Goal: Task Accomplishment & Management: Manage account settings

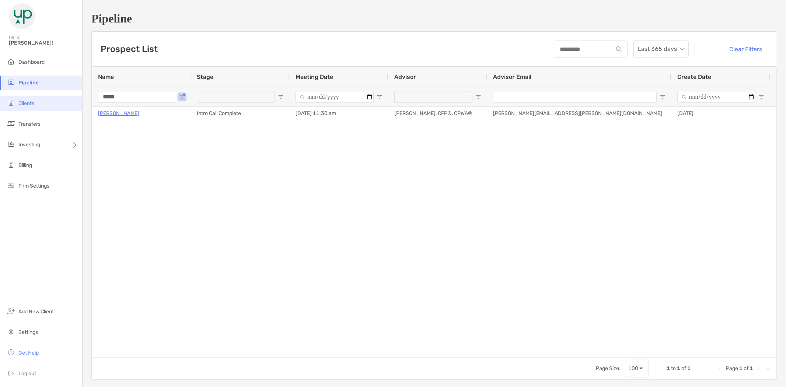
drag, startPoint x: 133, startPoint y: 96, endPoint x: 75, endPoint y: 96, distance: 57.1
click at [78, 99] on div "Pipeline Hello, Brad! Dashboard Pipeline Clients Transfers Investing Billing Fi…" at bounding box center [393, 193] width 786 height 387
type input "********"
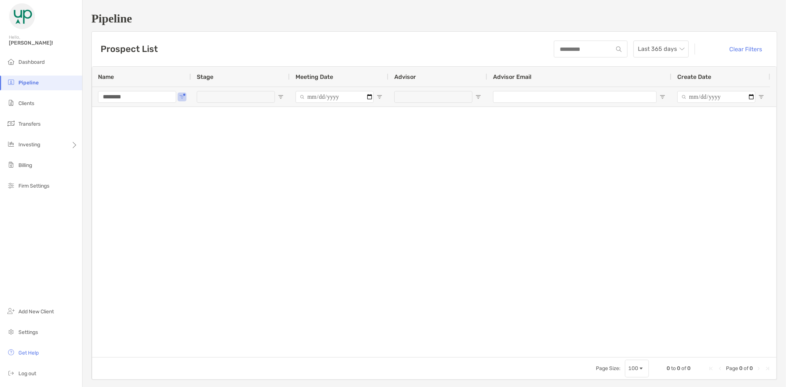
drag, startPoint x: 139, startPoint y: 96, endPoint x: 86, endPoint y: 93, distance: 53.1
click at [86, 94] on div "Pipeline Prospect List Last 365 days Clear Filters 0 to 0 of 0. Page 0 of 0 Nam…" at bounding box center [433, 195] width 703 height 391
type input "*****"
click at [34, 101] on span "Clients" at bounding box center [26, 103] width 16 height 6
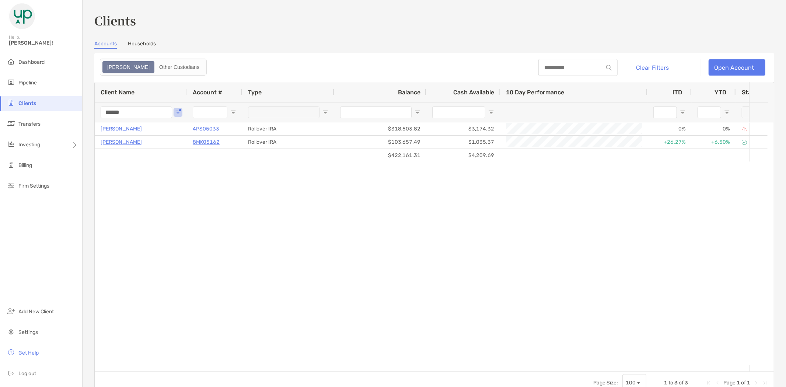
click at [136, 112] on input "******" at bounding box center [136, 112] width 71 height 12
drag, startPoint x: 91, startPoint y: 113, endPoint x: 67, endPoint y: 94, distance: 30.9
click at [67, 102] on div "Clients Hello, Brad! Dashboard Pipeline Clients Transfers Investing Billing Fir…" at bounding box center [393, 193] width 786 height 387
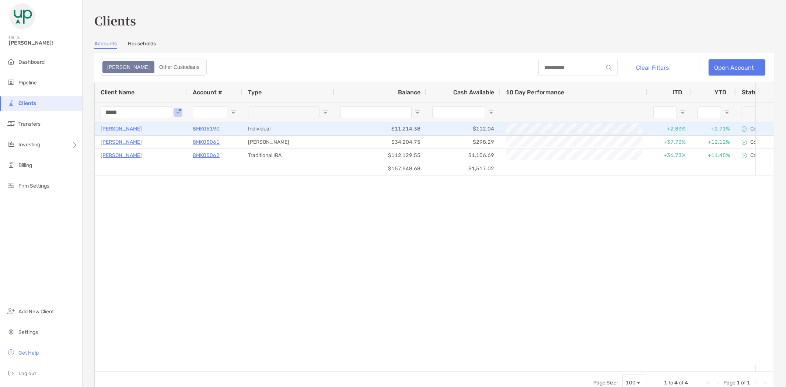
type input "*****"
click at [123, 127] on p "[PERSON_NAME]" at bounding box center [121, 128] width 41 height 9
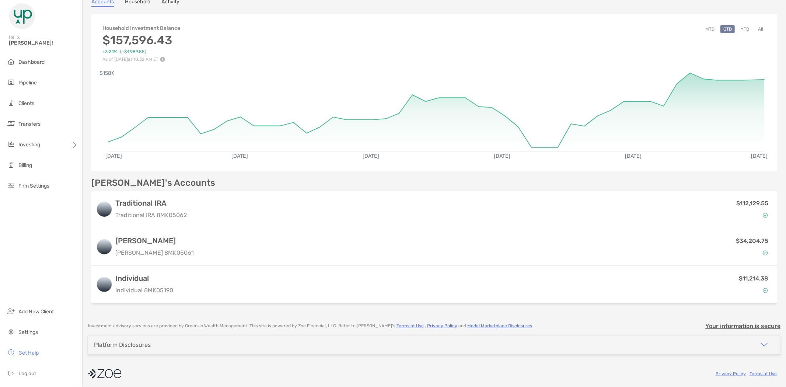
scroll to position [54, 0]
click at [755, 28] on button "All" at bounding box center [760, 28] width 11 height 8
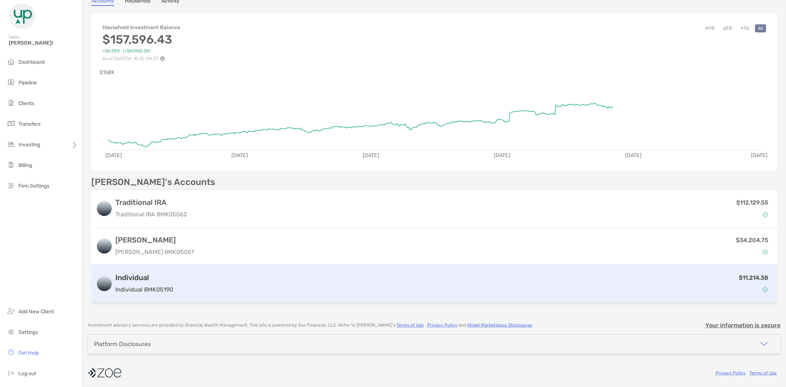
click at [282, 280] on div "$11,214.38" at bounding box center [474, 283] width 596 height 21
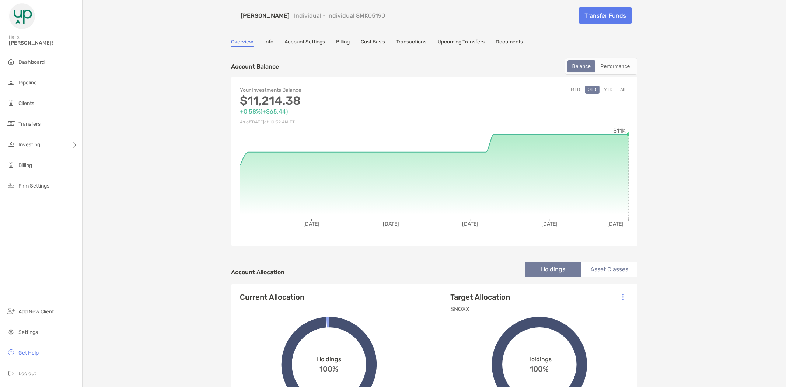
drag, startPoint x: 503, startPoint y: 234, endPoint x: 702, endPoint y: 37, distance: 279.9
click at [702, 37] on div "Christin Duffy Individual - Individual 8MK05190 Transfer Funds Overview Info Ac…" at bounding box center [433, 252] width 703 height 504
click at [603, 13] on link "Transfer Funds" at bounding box center [605, 15] width 53 height 16
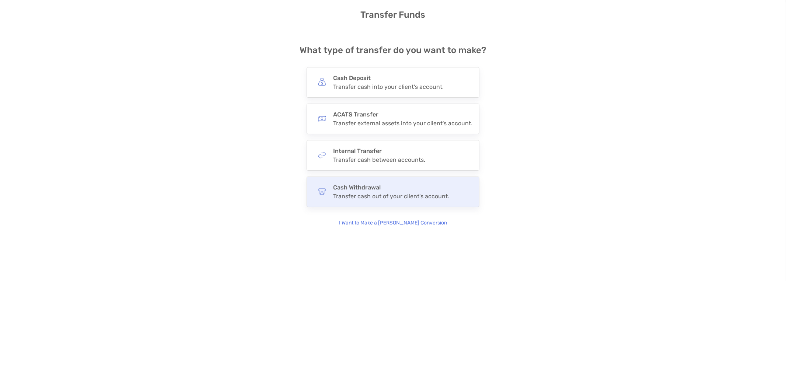
click at [359, 191] on div "Cash Withdrawal Transfer cash out of your client's account." at bounding box center [391, 192] width 116 height 16
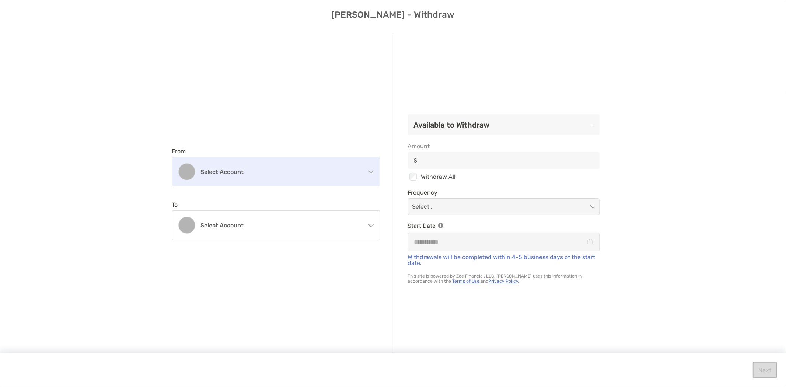
click at [269, 161] on div "Select account" at bounding box center [275, 171] width 207 height 29
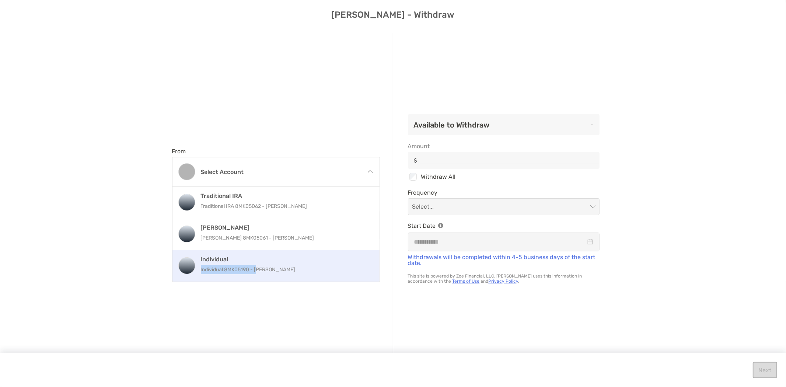
click at [260, 265] on p "Individual 8MK05190 - Christin Duffy" at bounding box center [284, 269] width 166 height 9
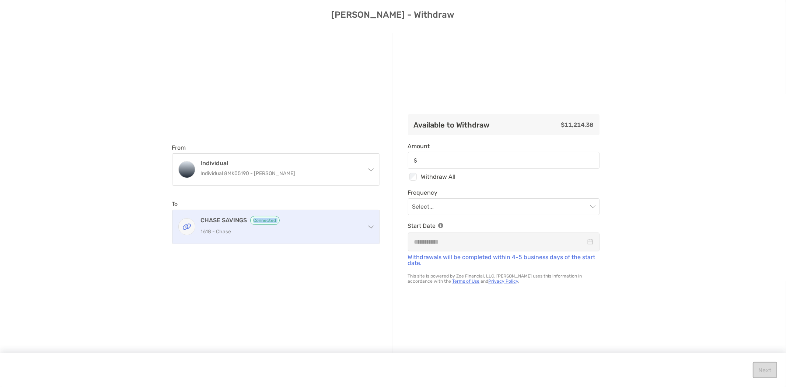
click at [231, 224] on div "CHASE SAVINGS Connected 1618 - Chase" at bounding box center [280, 227] width 159 height 22
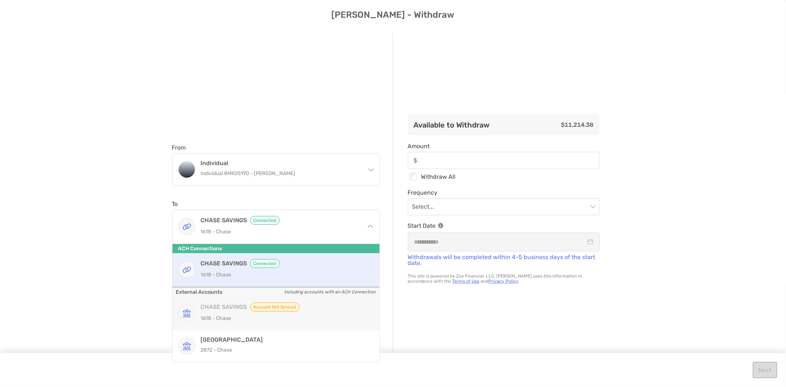
click at [271, 306] on span "Account not Synced" at bounding box center [274, 306] width 49 height 9
click at [581, 301] on div "Available to Withdraw $11,214.38 Amount Checkbox Withdraw All Frequency Select.…" at bounding box center [503, 193] width 221 height 321
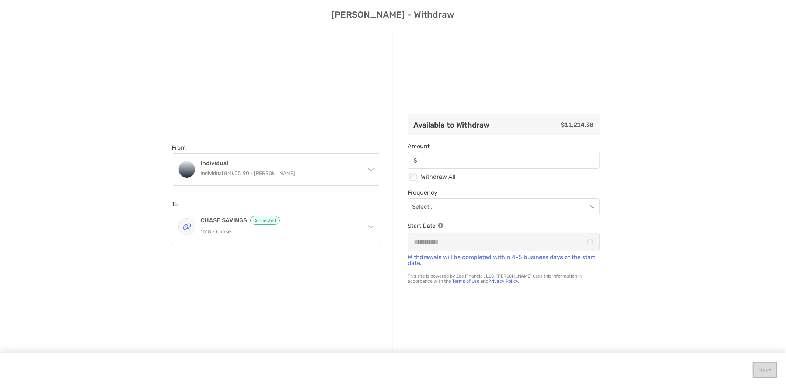
click at [717, 135] on div "From Individual Individual 8MK05190 - Christin Duffy Traditional IRA Traditiona…" at bounding box center [393, 201] width 786 height 348
click at [653, 169] on div "From Individual Individual 8MK05190 - Christin Duffy Traditional IRA Traditiona…" at bounding box center [393, 201] width 786 height 348
click at [250, 84] on div "From Individual Individual 8MK05190 - Christin Duffy Traditional IRA Traditiona…" at bounding box center [282, 193] width 221 height 321
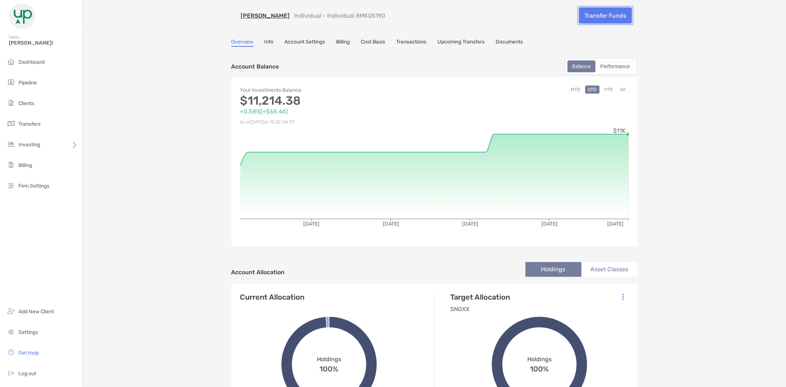
click at [600, 14] on link "Transfer Funds" at bounding box center [605, 15] width 53 height 16
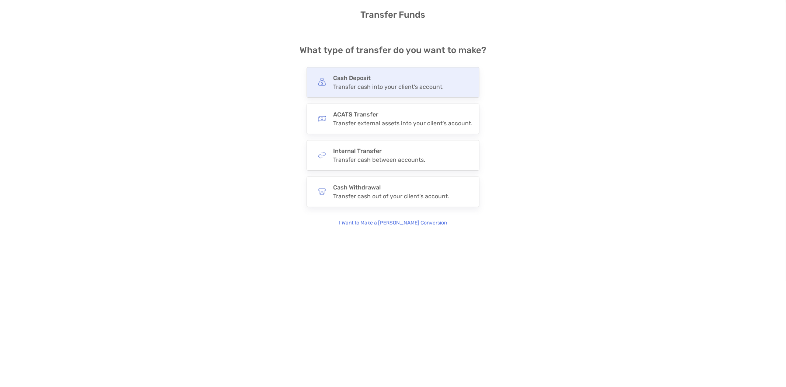
click at [366, 81] on div "Cash Deposit Transfer cash into your client's account." at bounding box center [388, 82] width 110 height 16
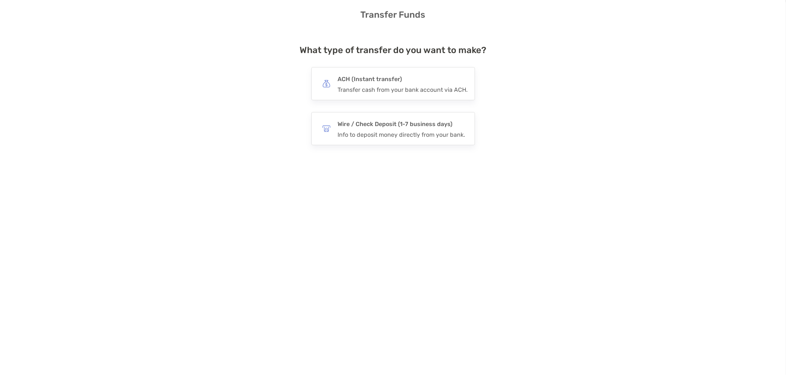
click at [366, 81] on h4 "ACH (Instant transfer)" at bounding box center [403, 79] width 130 height 10
click at [0, 0] on input "***" at bounding box center [0, 0] width 0 height 0
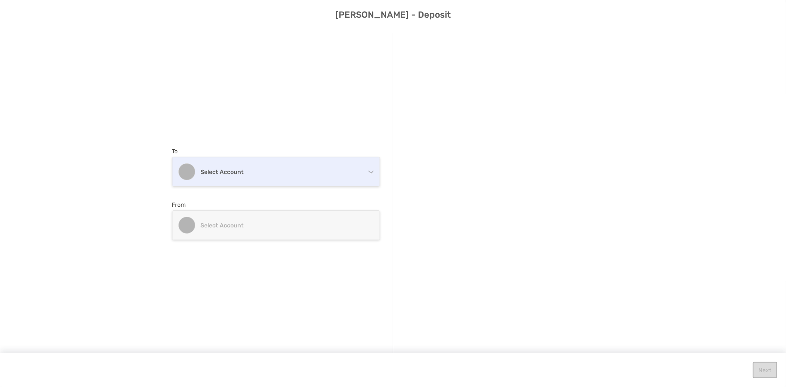
click at [234, 172] on h4 "Select account" at bounding box center [280, 171] width 159 height 7
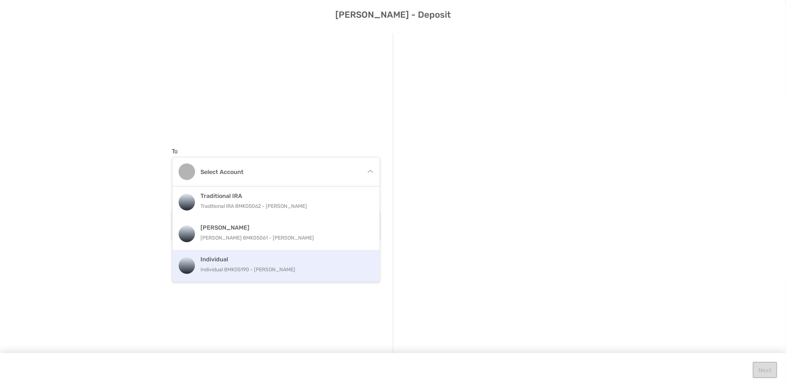
click at [227, 266] on p "Individual 8MK05190 - [PERSON_NAME]" at bounding box center [284, 269] width 166 height 9
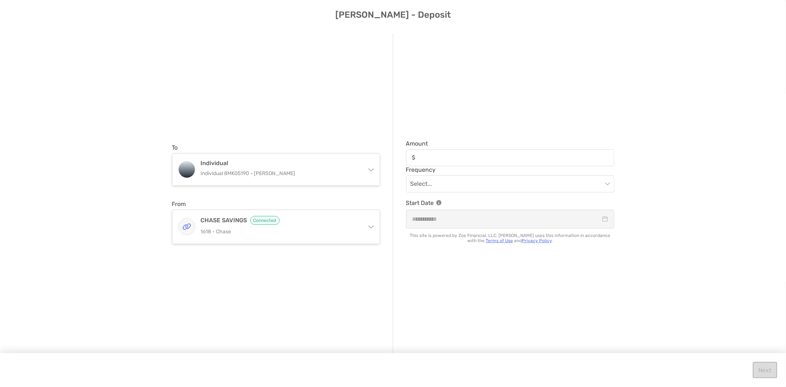
click at [229, 226] on div "CHASE SAVINGS Connected 1618 - Chase" at bounding box center [280, 227] width 159 height 22
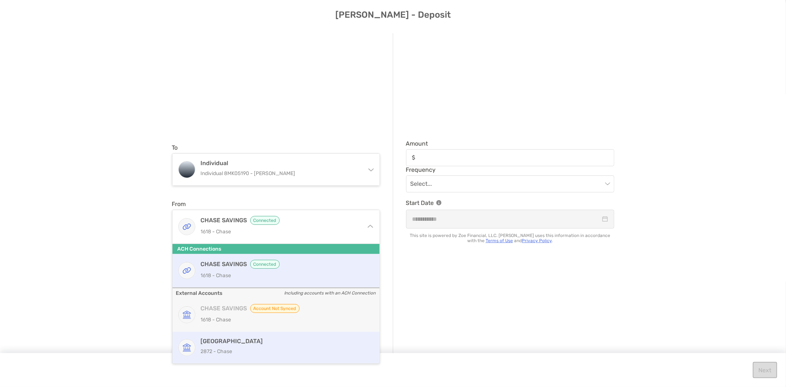
click at [232, 352] on p "2872 - Chase" at bounding box center [284, 351] width 166 height 9
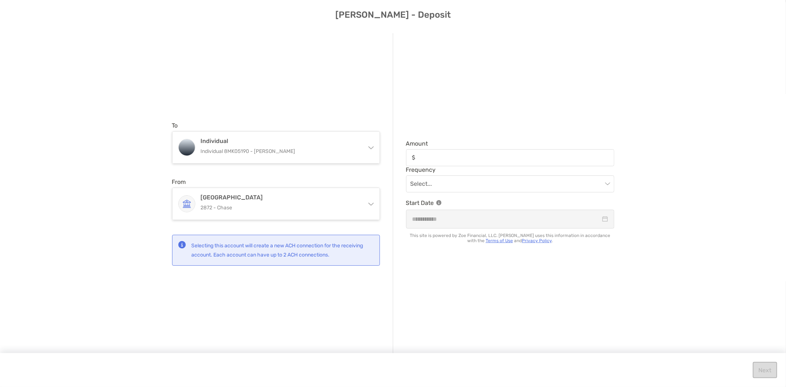
click at [496, 148] on label "Amount" at bounding box center [510, 153] width 208 height 26
click at [496, 154] on input "Amount" at bounding box center [515, 157] width 195 height 6
click at [467, 186] on input "modal" at bounding box center [506, 184] width 192 height 16
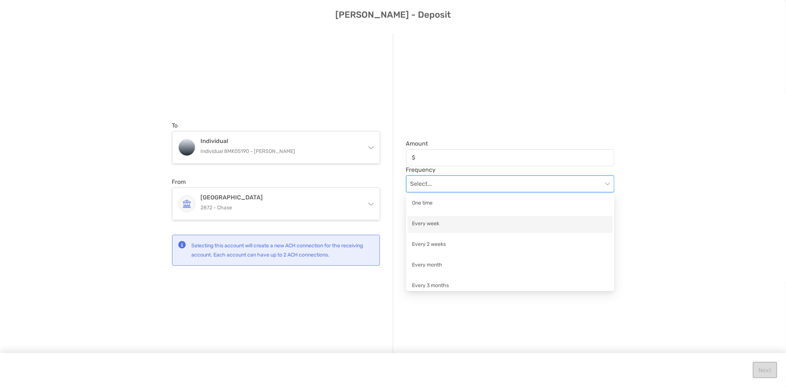
click at [448, 63] on div "Amount Frequency Select... Start Date This site is powered by Zoe Financial, LL…" at bounding box center [503, 193] width 221 height 321
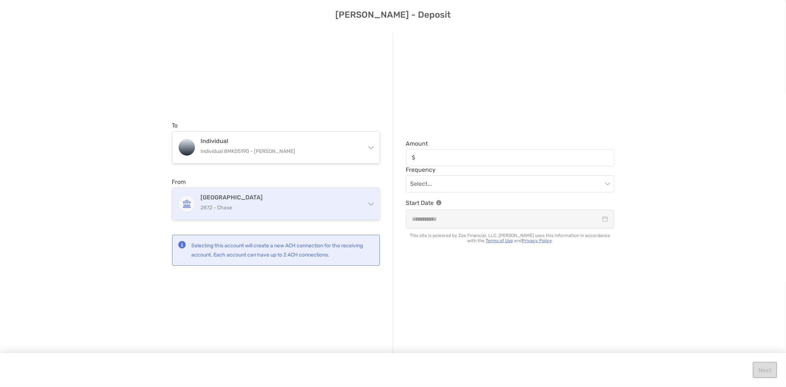
click at [231, 207] on p "2872 - Chase" at bounding box center [280, 207] width 159 height 9
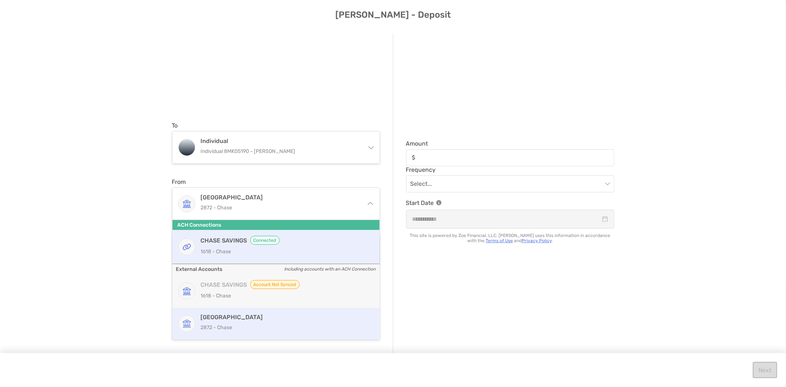
click at [230, 247] on p "1618 - Chase" at bounding box center [284, 251] width 166 height 9
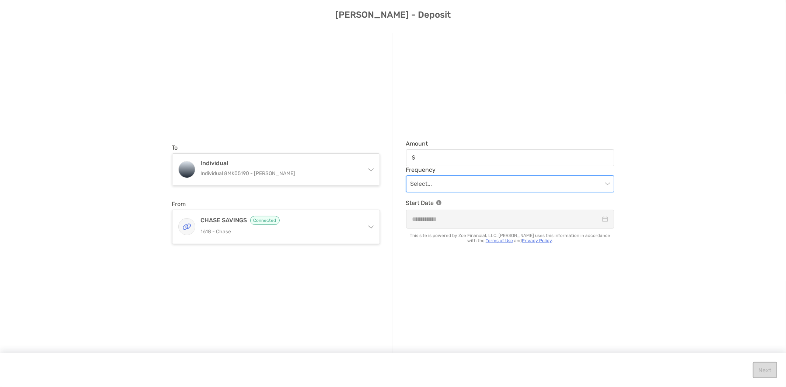
click at [443, 185] on input "modal" at bounding box center [506, 184] width 192 height 16
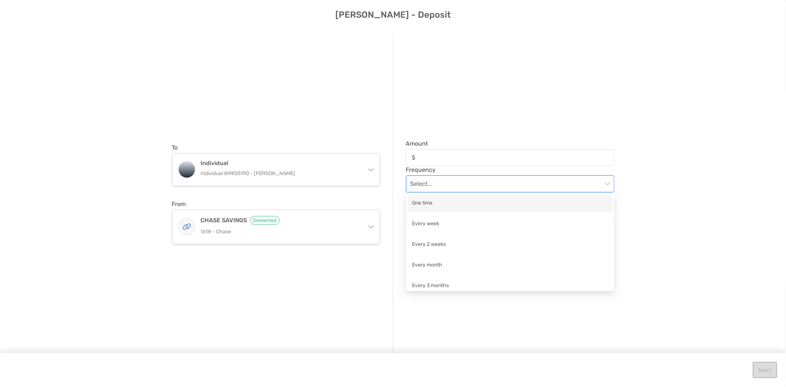
scroll to position [5, 0]
click at [428, 236] on div "Every 2 weeks" at bounding box center [510, 239] width 196 height 9
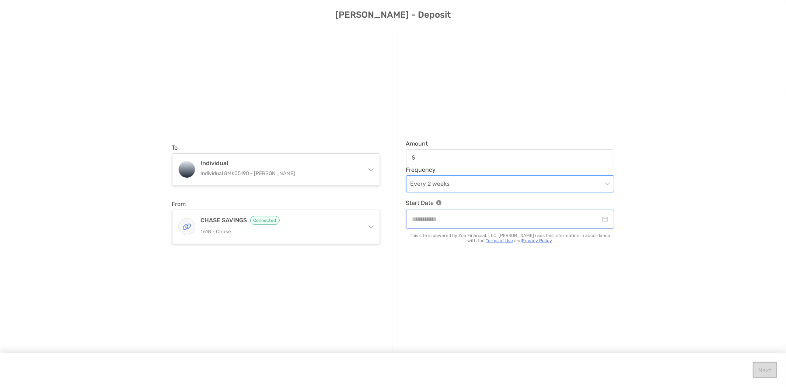
click at [465, 218] on input "modal" at bounding box center [506, 218] width 188 height 9
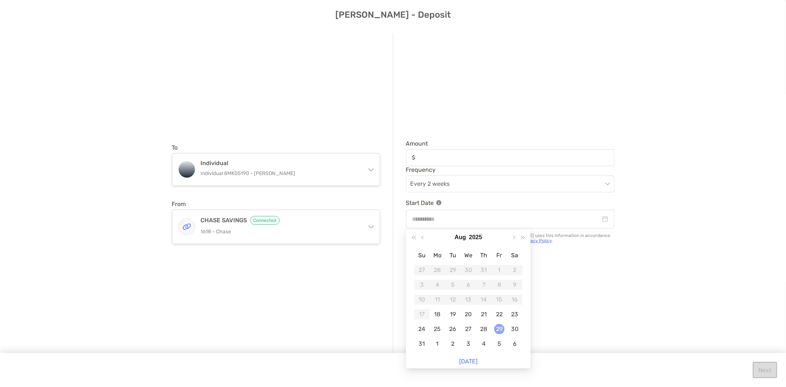
click at [502, 328] on div "29" at bounding box center [499, 329] width 10 height 10
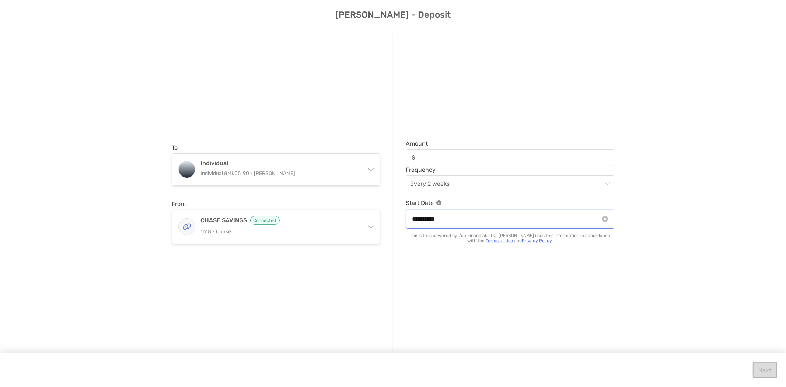
click at [469, 214] on input "**********" at bounding box center [506, 218] width 188 height 9
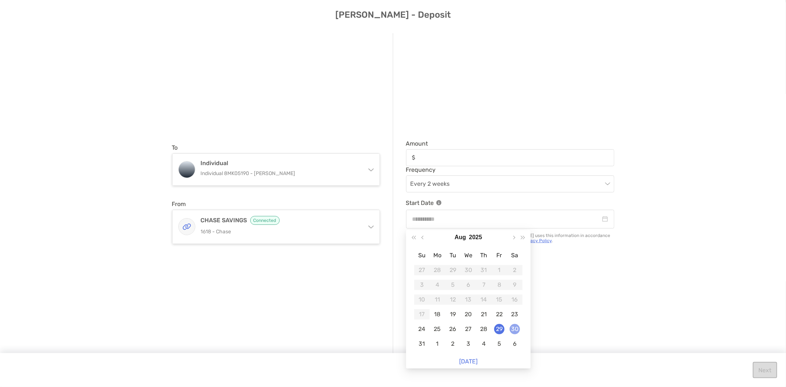
click at [511, 329] on div "30" at bounding box center [514, 329] width 10 height 10
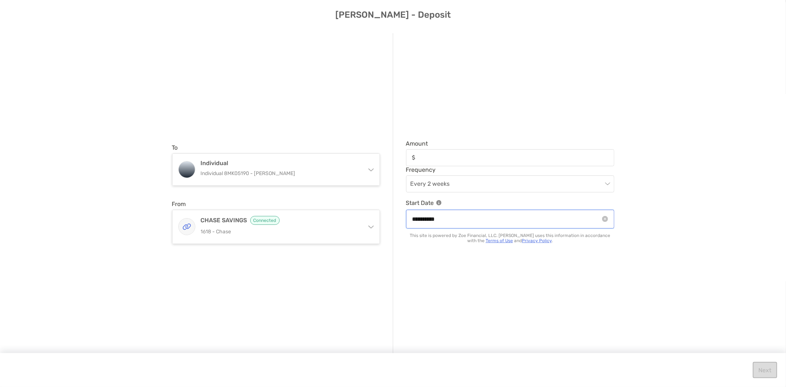
click at [431, 219] on input "**********" at bounding box center [506, 218] width 188 height 9
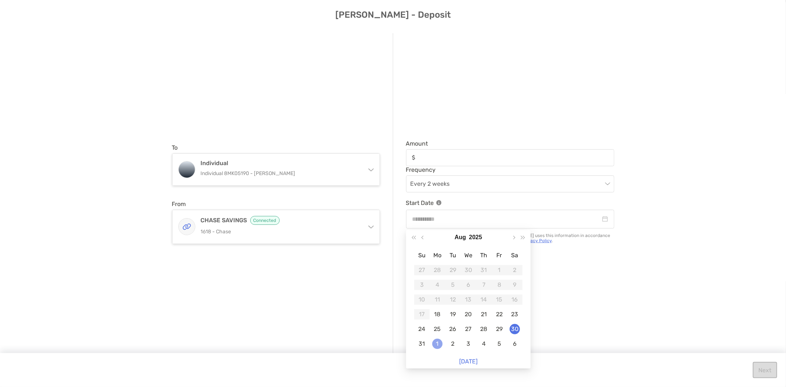
click at [438, 344] on div "1" at bounding box center [437, 343] width 10 height 10
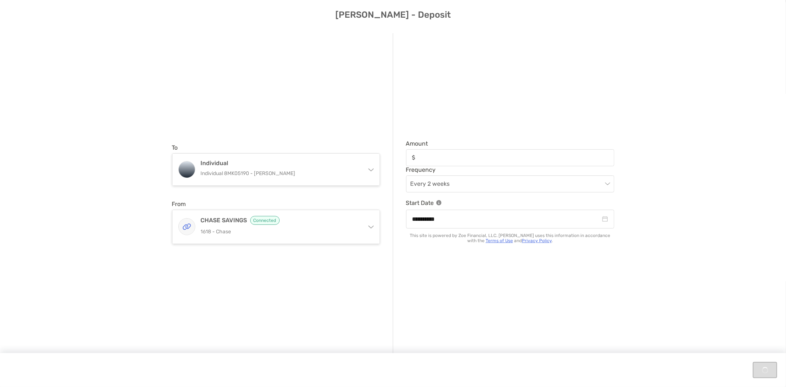
type input "**********"
click at [440, 156] on input "Amount" at bounding box center [515, 157] width 195 height 6
type input "*****"
click at [688, 151] on div "**********" at bounding box center [393, 201] width 786 height 348
click at [589, 189] on span "Every 2 weeks" at bounding box center [509, 184] width 199 height 16
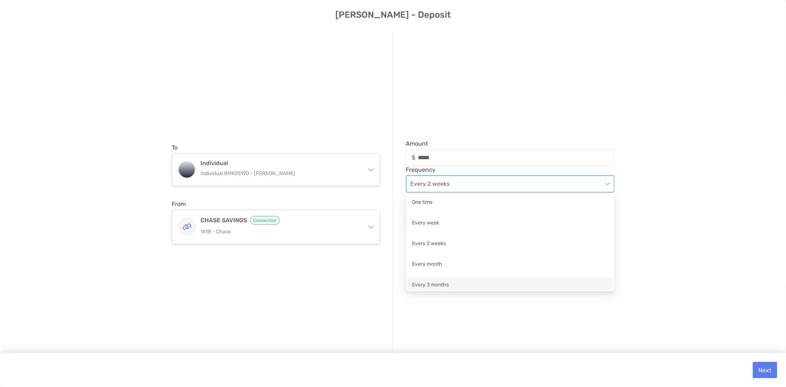
scroll to position [0, 0]
click at [662, 152] on div "**********" at bounding box center [393, 201] width 786 height 348
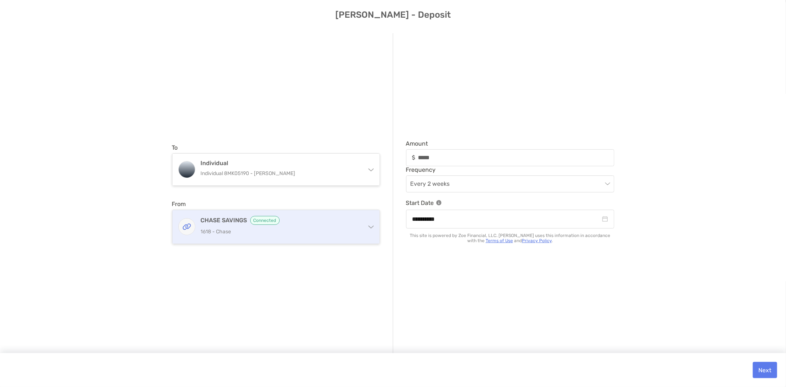
click at [236, 220] on h4 "CHASE SAVINGS Connected" at bounding box center [280, 220] width 159 height 9
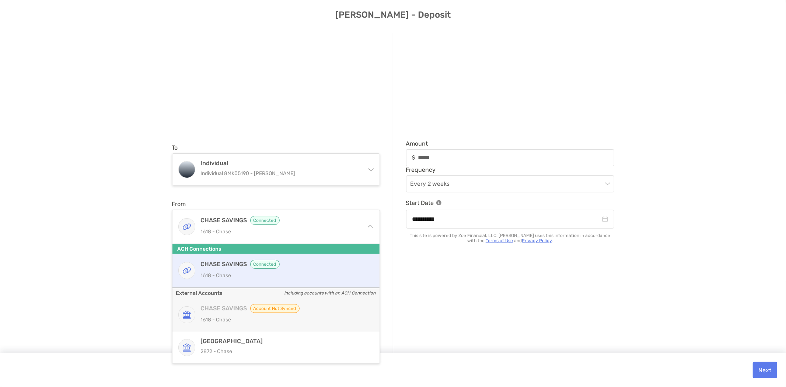
click at [120, 186] on div "**********" at bounding box center [393, 201] width 786 height 348
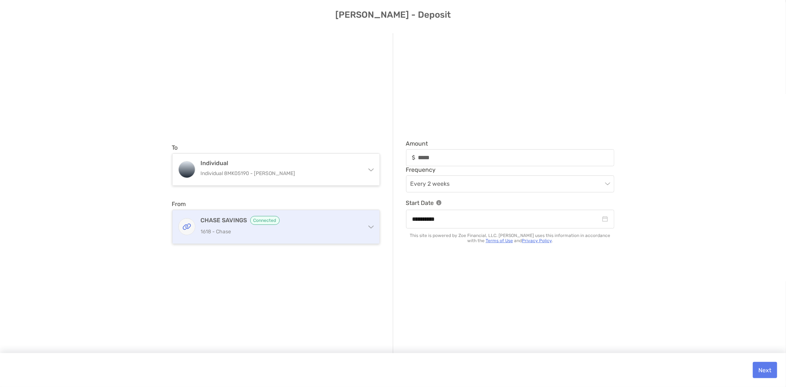
click at [256, 226] on div "CHASE SAVINGS Connected 1618 - Chase" at bounding box center [280, 227] width 159 height 22
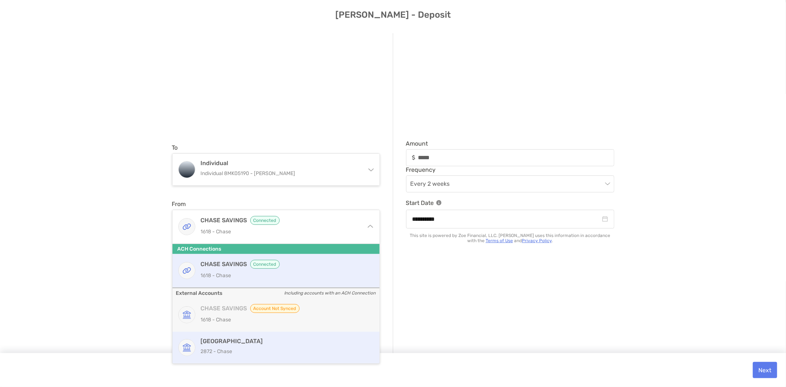
click at [234, 345] on div "CHASE COLLEGE 2872 - Chase" at bounding box center [284, 347] width 166 height 20
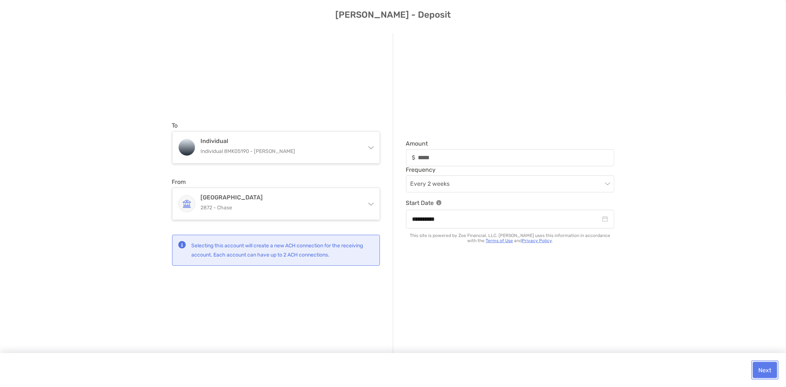
click at [764, 370] on button "Next" at bounding box center [764, 370] width 24 height 16
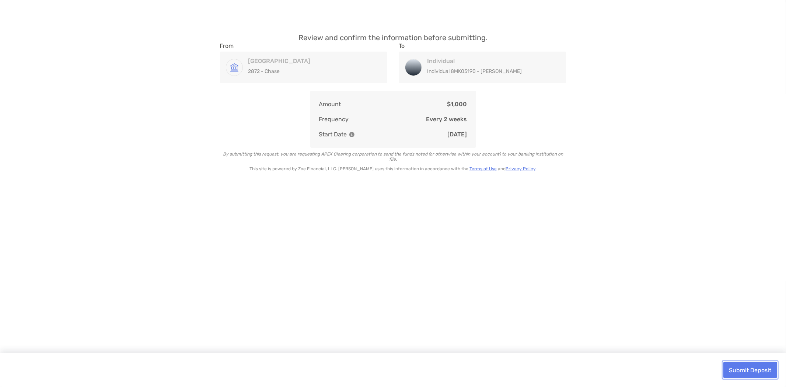
click at [741, 369] on button "Submit Deposit" at bounding box center [750, 370] width 54 height 16
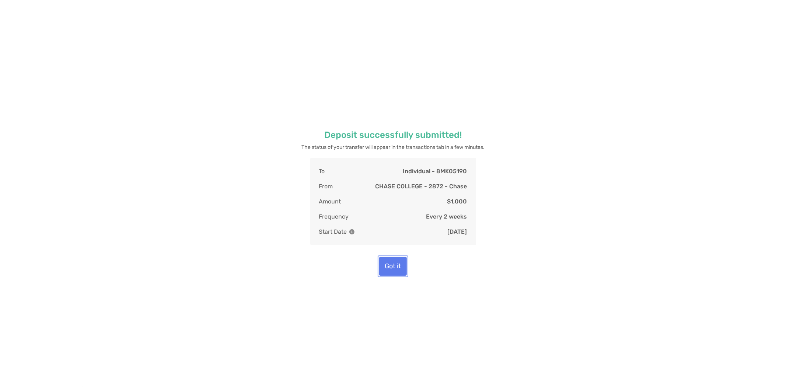
click at [391, 264] on button "Got it" at bounding box center [393, 266] width 28 height 19
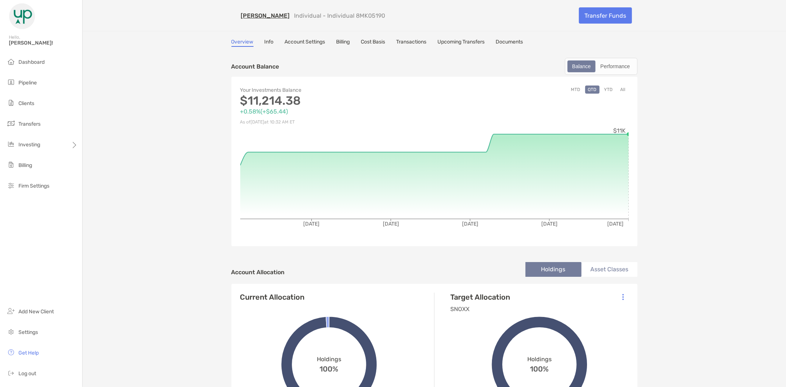
click at [619, 89] on button "All" at bounding box center [622, 89] width 11 height 8
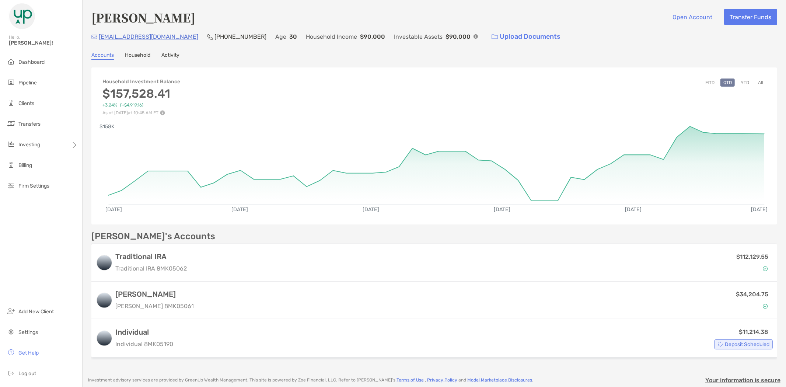
click at [756, 82] on button "All" at bounding box center [760, 82] width 11 height 8
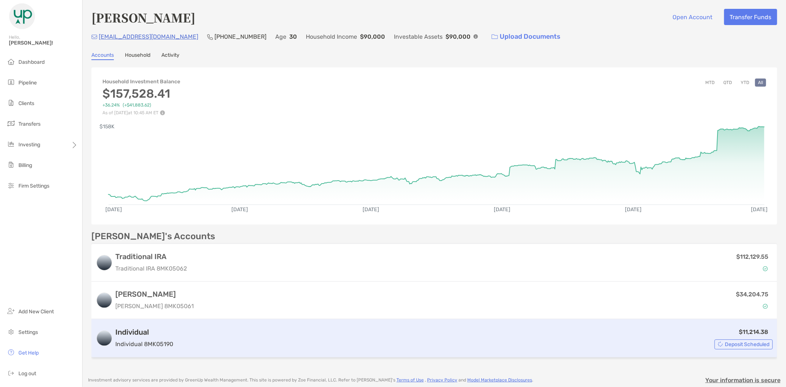
click at [248, 336] on div "$11,214.38 Deposit Scheduled" at bounding box center [474, 338] width 596 height 22
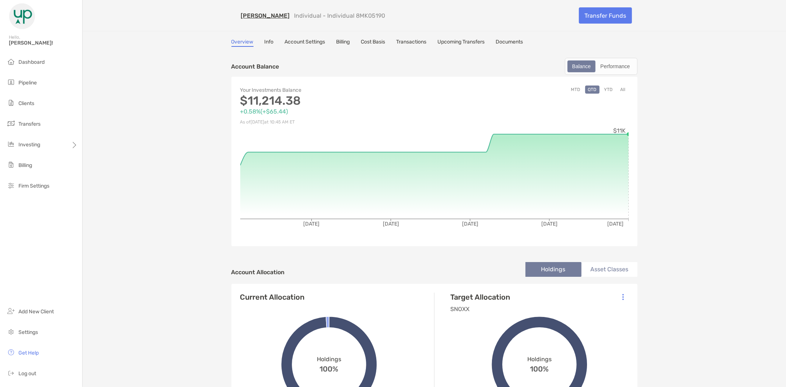
click at [617, 89] on button "All" at bounding box center [622, 89] width 11 height 8
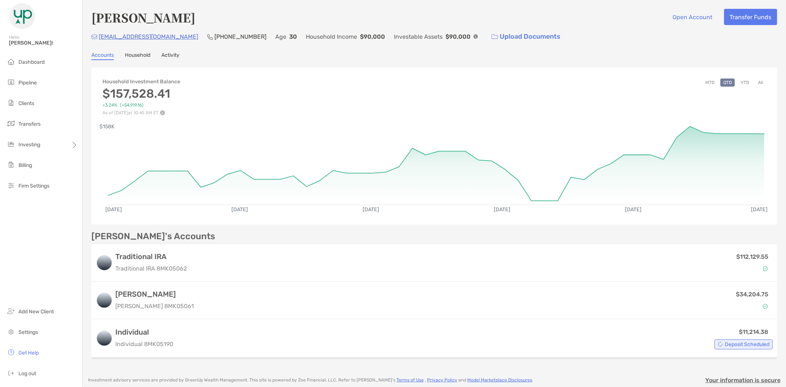
click at [755, 81] on button "All" at bounding box center [760, 82] width 11 height 8
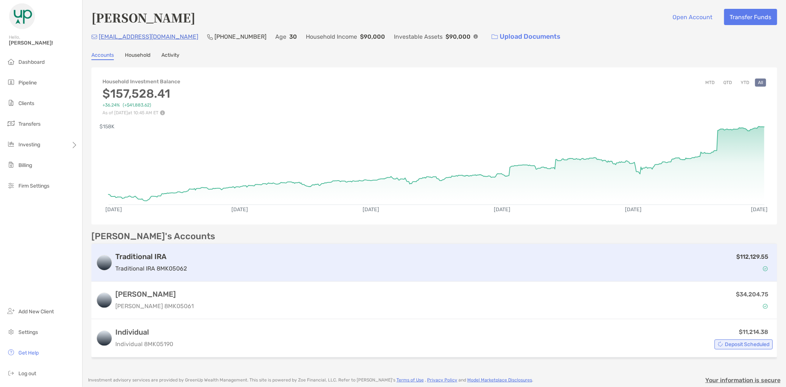
click at [156, 270] on p "Traditional IRA 8MK05062" at bounding box center [150, 268] width 71 height 9
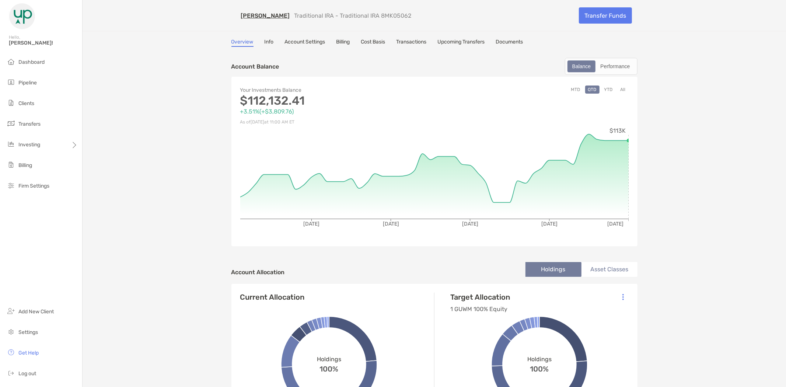
click at [519, 39] on link "Documents" at bounding box center [509, 43] width 27 height 8
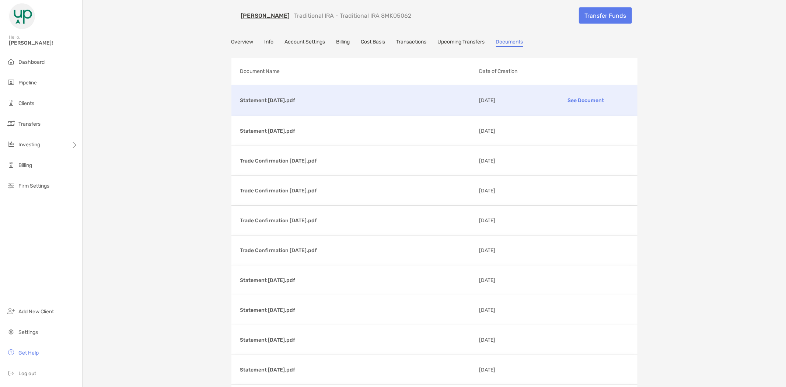
click at [586, 97] on p "See Document" at bounding box center [585, 100] width 85 height 13
click at [255, 15] on link "[PERSON_NAME]" at bounding box center [265, 15] width 49 height 7
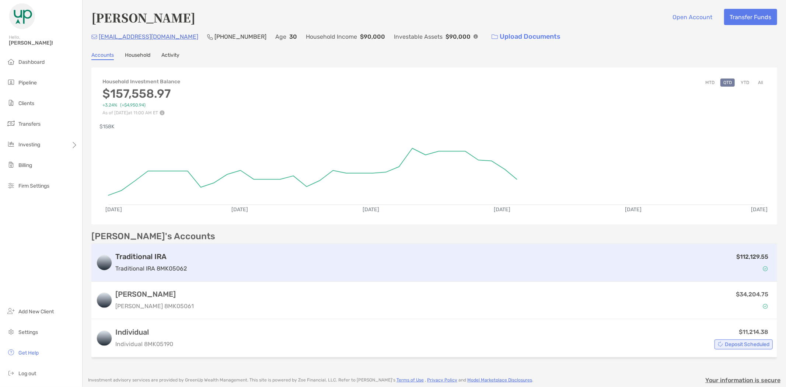
click at [161, 259] on h3 "Traditional IRA" at bounding box center [150, 256] width 71 height 9
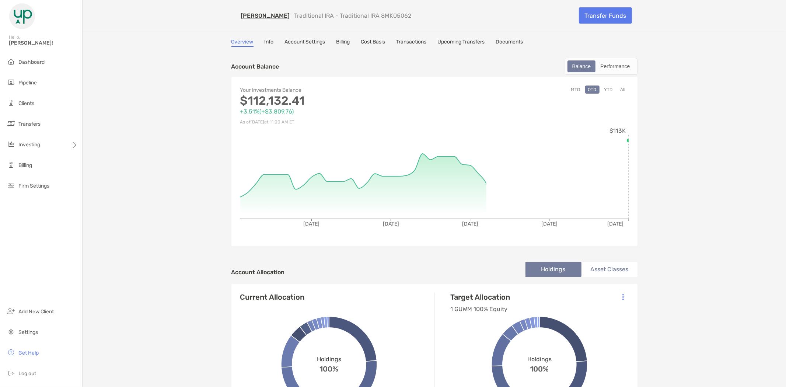
click at [270, 42] on link "Info" at bounding box center [268, 43] width 9 height 8
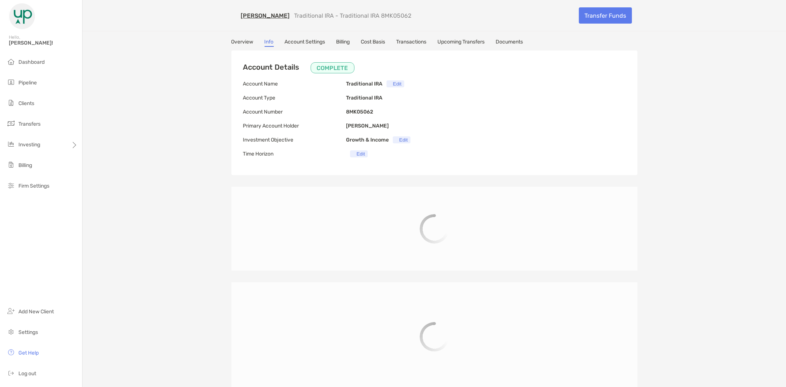
type input "**********"
